Goal: Check status

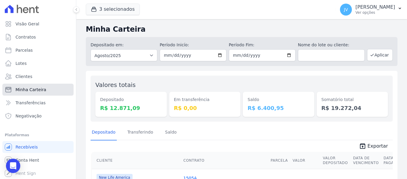
click at [42, 91] on span "Minha Carteira" at bounding box center [31, 89] width 31 height 6
click at [31, 49] on link "Parcelas" at bounding box center [37, 50] width 71 height 12
select select
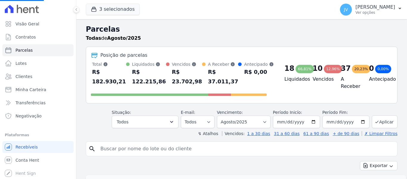
select select
click at [189, 34] on h2 "Parcelas" at bounding box center [242, 29] width 312 height 11
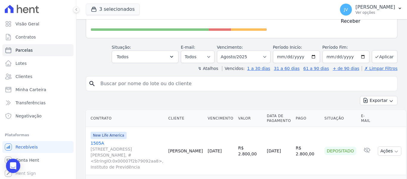
scroll to position [89, 0]
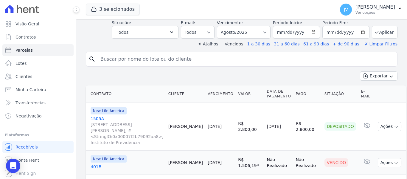
click at [168, 58] on input "search" at bounding box center [246, 59] width 298 height 12
type input "regiane"
select select
